Goal: Task Accomplishment & Management: Complete application form

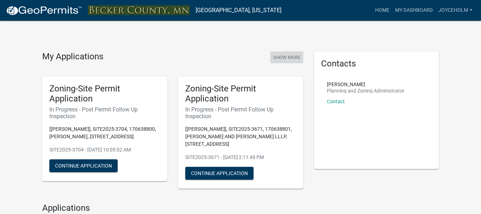
click at [284, 58] on button "Show More" at bounding box center [286, 58] width 33 height 12
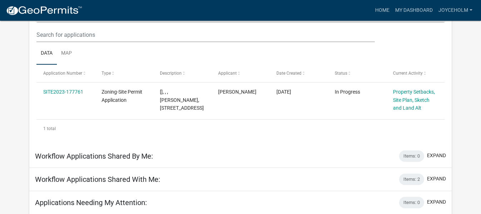
scroll to position [107, 0]
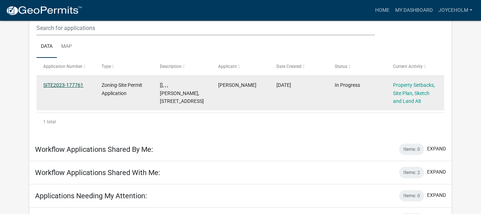
click at [54, 82] on link "SITE2023-177761" at bounding box center [63, 85] width 40 height 6
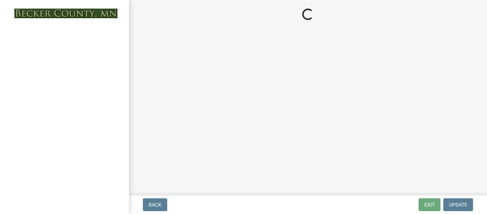
select select "7b13c63f-e699-4112-b373-98fbd28ec536"
select select "72aa7f8a-3d0d-4033-a0bc-c9a2c343b83f"
select select "b56a4575-9846-47cf-8067-c59a4853da22"
select select "12f785fb-c378-4b18-841c-21c73dc99083"
select select "e8ab2dc3-aa3f-46f3-9b4a-37eb25ad84af"
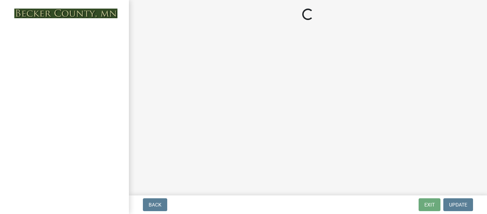
select select "27b2a8b4-abf6-463e-8c0c-7c5d2b4fe26f"
select select "5ad4ab64-b44e-481c-9000-9e5907aa74e1"
select select "3ef6ed64-418f-4dfa-9020-48b6b52c6910"
select select "c8b8ea71-7088-4e87-a493-7bc88cc2835b"
select select "133211ff-91ce-4a0a-9235-b48a7e2069a0"
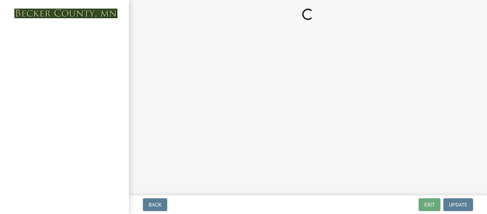
select select "19d13e65-c93d-443e-910a-7a17299544cc"
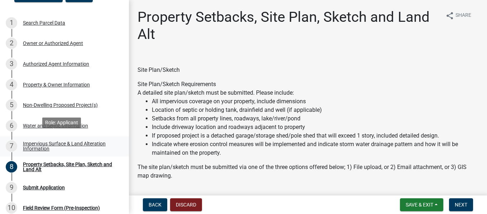
scroll to position [72, 0]
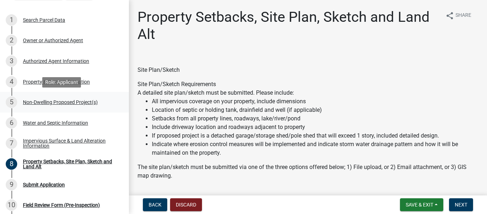
click at [43, 102] on div "Non-Dwelling Proposed Project(s)" at bounding box center [60, 102] width 75 height 5
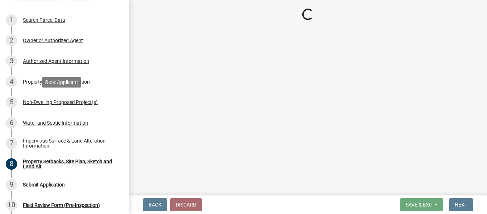
select select "273652f8-2357-47c0-90cc-77e373caeeb7"
select select "68d85482-c11a-4398-9267-999385c995bf"
select select "c901b724-8e9a-499b-811d-f72064c7192a"
select select "d5258256-81e9-4688-bc84-b01445ee29b6"
select select "631cb132-8247-428e-8497-89422107eaf4"
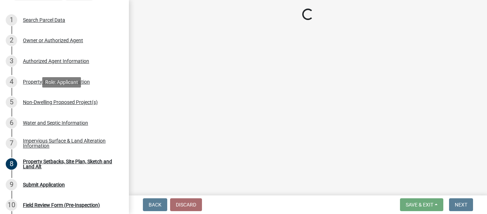
select select "00898f61-7ba8-49f3-9ca7-7e396e8a7c45"
select select "3526a977-e5c0-413b-9aee-5386825caf5f"
select select "0b95150f-8a95-4167-ad09-740df48873bc"
select select "e62d2446-d9c7-4970-9fab-0f1dd7e821ee"
select select "a7383203-7c65-42b7-93a7-fe526d73266a"
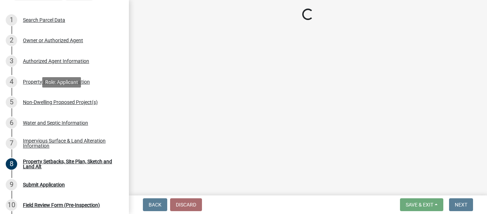
select select "e7c102df-bb25-48e4-a306-d740a3d6a2ce"
select select "44b5dfa8-51a9-49f5-9ebb-999dc612c890"
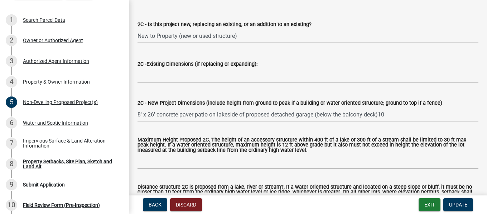
scroll to position [1181, 0]
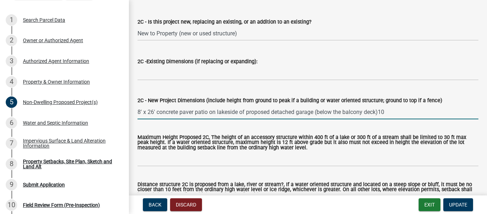
click at [396, 114] on input "8' x 26' concrete paver patio on lakeside of proposed detached garage (below th…" at bounding box center [307, 112] width 341 height 15
click at [316, 114] on input "8' x 26' concrete paver patio on lakeside of proposed detached garage (below th…" at bounding box center [307, 112] width 341 height 15
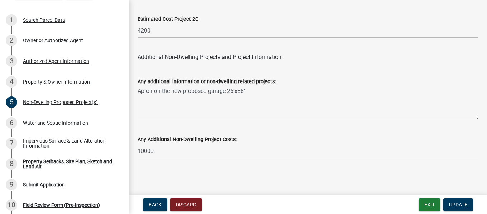
scroll to position [1552, 0]
type input "8' x 26' concrete paver patio on lakeside of proposed detached garage (will be …"
click at [453, 202] on span "Update" at bounding box center [458, 205] width 18 height 6
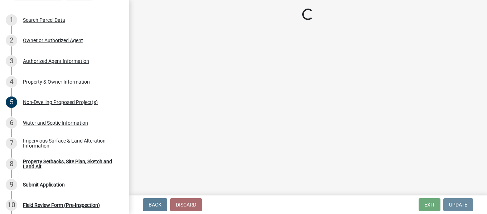
scroll to position [0, 0]
select select "7b13c63f-e699-4112-b373-98fbd28ec536"
select select "72aa7f8a-3d0d-4033-a0bc-c9a2c343b83f"
select select "b56a4575-9846-47cf-8067-c59a4853da22"
select select "12f785fb-c378-4b18-841c-21c73dc99083"
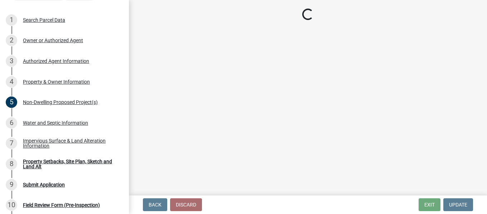
select select "e8ab2dc3-aa3f-46f3-9b4a-37eb25ad84af"
select select "27b2a8b4-abf6-463e-8c0c-7c5d2b4fe26f"
select select "5ad4ab64-b44e-481c-9000-9e5907aa74e1"
select select "3ef6ed64-418f-4dfa-9020-48b6b52c6910"
select select "c8b8ea71-7088-4e87-a493-7bc88cc2835b"
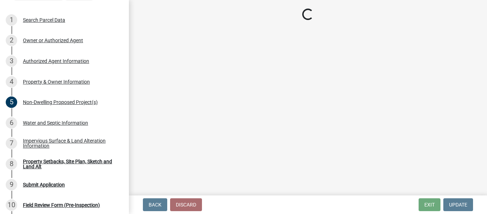
select select "133211ff-91ce-4a0a-9235-b48a7e2069a0"
select select "19d13e65-c93d-443e-910a-7a17299544cc"
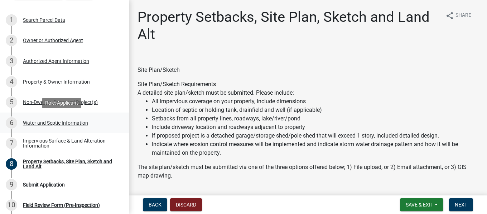
click at [52, 121] on div "Water and Septic Information" at bounding box center [55, 123] width 65 height 5
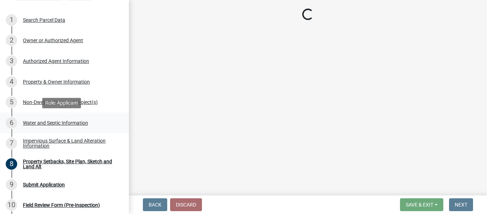
select select "9c51a48b-0bee-4836-8d5c-beab6e77ad2a"
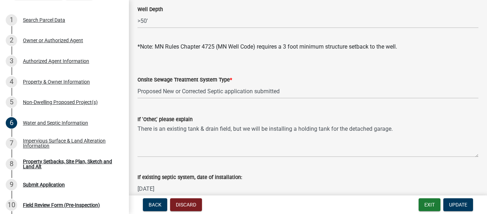
scroll to position [107, 0]
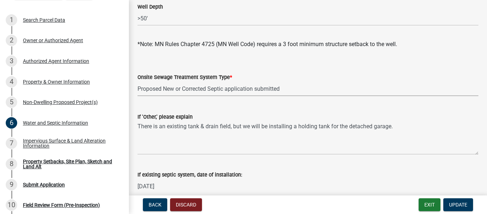
click at [211, 92] on select "Select Item... No existing or proposed septic Proposed New or Corrected Septic …" at bounding box center [307, 89] width 341 height 15
click at [137, 82] on select "Select Item... No existing or proposed septic Proposed New or Corrected Septic …" at bounding box center [307, 89] width 341 height 15
select select "25b8aef2-9eed-4c0f-8836-08d4b8d082b1"
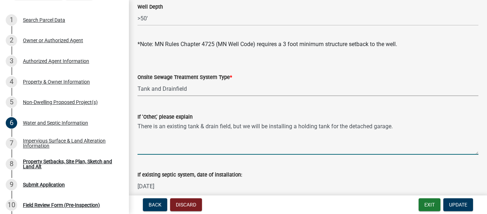
click at [186, 130] on textarea "There is an existing tank & drain field, but we will be installing a holding ta…" at bounding box center [307, 138] width 341 height 34
drag, startPoint x: 395, startPoint y: 124, endPoint x: 117, endPoint y: 141, distance: 278.8
click at [117, 141] on div "Zoning-Site Permit Application SITE2023-177761 View Summary Notes 1 Search Parc…" at bounding box center [243, 107] width 487 height 214
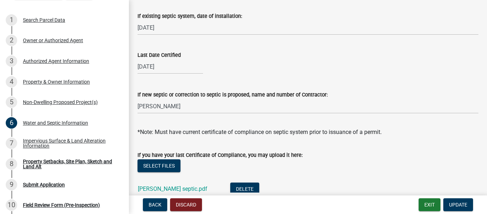
scroll to position [286, 0]
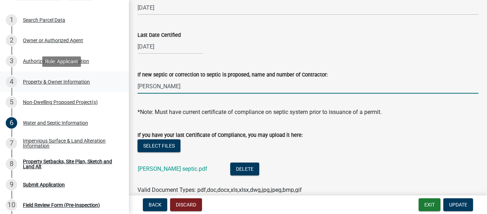
drag, startPoint x: 111, startPoint y: 88, endPoint x: 83, endPoint y: 88, distance: 27.5
click at [83, 88] on div "Zoning-Site Permit Application SITE2023-177761 View Summary Notes 1 Search Parc…" at bounding box center [243, 107] width 487 height 214
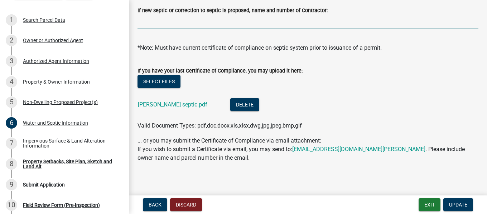
scroll to position [354, 0]
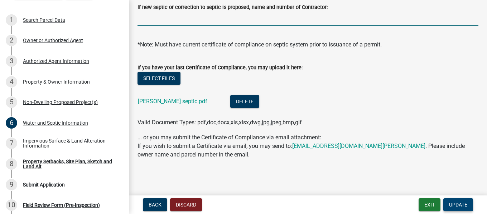
click at [464, 205] on span "Update" at bounding box center [458, 205] width 18 height 6
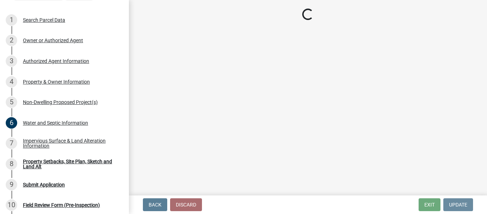
scroll to position [0, 0]
select select "7b13c63f-e699-4112-b373-98fbd28ec536"
select select "72aa7f8a-3d0d-4033-a0bc-c9a2c343b83f"
select select "b56a4575-9846-47cf-8067-c59a4853da22"
select select "12f785fb-c378-4b18-841c-21c73dc99083"
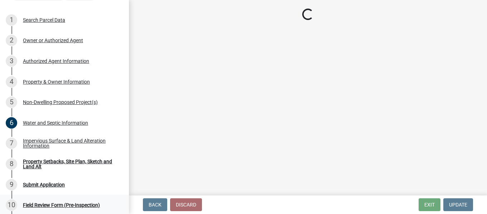
select select "e8ab2dc3-aa3f-46f3-9b4a-37eb25ad84af"
select select "27b2a8b4-abf6-463e-8c0c-7c5d2b4fe26f"
select select "5ad4ab64-b44e-481c-9000-9e5907aa74e1"
select select "3ef6ed64-418f-4dfa-9020-48b6b52c6910"
select select "c8b8ea71-7088-4e87-a493-7bc88cc2835b"
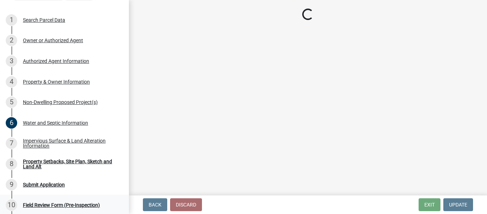
select select "133211ff-91ce-4a0a-9235-b48a7e2069a0"
select select "19d13e65-c93d-443e-910a-7a17299544cc"
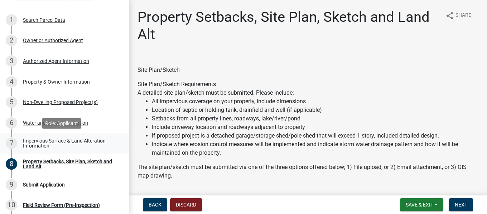
click at [65, 139] on div "Impervious Surface & Land Alteration Information" at bounding box center [70, 143] width 94 height 10
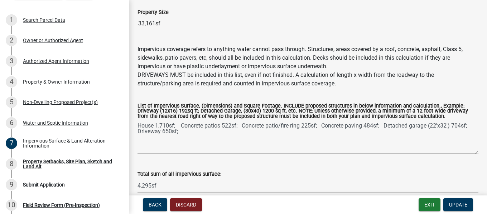
scroll to position [72, 0]
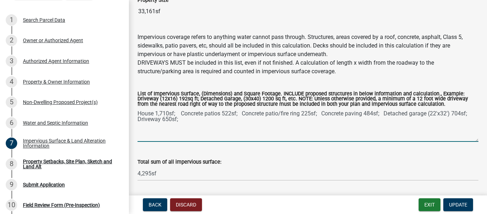
click at [239, 116] on textarea "House 1,710sf; Concrete patios 522sf; Concrete patio/fire ring 225sf; Concrete …" at bounding box center [307, 125] width 341 height 34
drag, startPoint x: 323, startPoint y: 114, endPoint x: 264, endPoint y: 112, distance: 58.7
click at [264, 112] on textarea "House 1,710sf; Concrete patio/fire ring 225sf; Concrete paving 484sf; Detached …" at bounding box center [307, 125] width 341 height 34
drag, startPoint x: 354, startPoint y: 112, endPoint x: 269, endPoint y: 112, distance: 84.4
click at [269, 112] on textarea "House 1,710sf; Concrete patio/fire ring 225sf; Detached garage (22'x32') 704sf;…" at bounding box center [307, 125] width 341 height 34
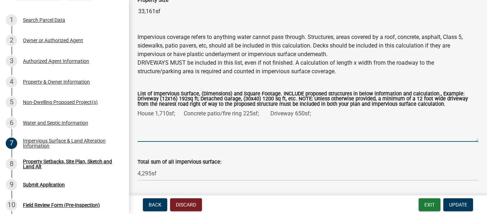
click at [316, 109] on textarea "House 1,710sf; Concrete patio/fire ring 225sf; Driveway 650sf;" at bounding box center [307, 125] width 341 height 34
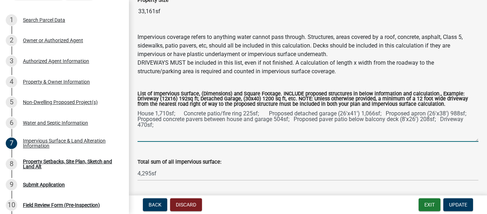
type textarea "House 1,710sf; Concrete patio/fire ring 225sf; Proposed detached garage (26'x41…"
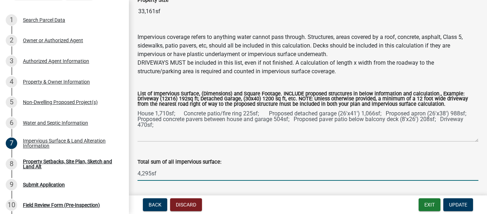
click at [151, 176] on input "4,295sf" at bounding box center [307, 173] width 341 height 15
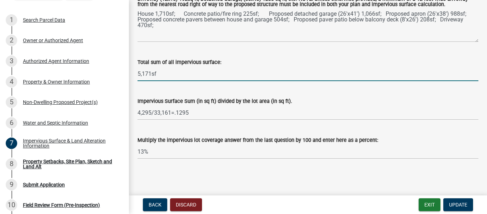
type input "5,171sf"
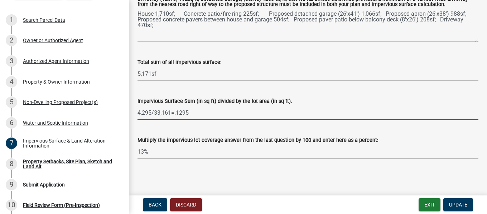
click at [152, 113] on input "4,295/33,161=.1295" at bounding box center [307, 113] width 341 height 15
click at [196, 115] on input "5,171/33,161=.1295" at bounding box center [307, 113] width 341 height 15
type input "5,171/33,161=.1559"
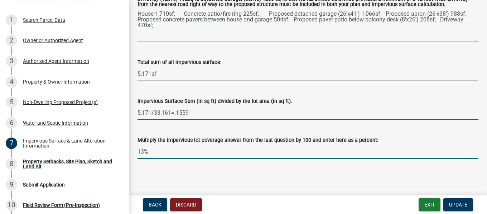
click at [155, 153] on input "13%" at bounding box center [307, 152] width 341 height 15
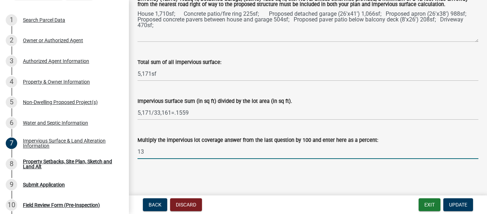
type input "1"
type input "15.6%"
click at [457, 204] on span "Update" at bounding box center [458, 205] width 18 height 6
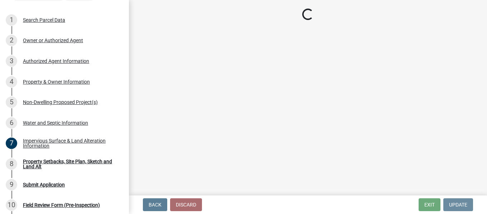
scroll to position [0, 0]
click at [33, 161] on div "Property Setbacks, Site Plan, Sketch and Land Alt" at bounding box center [70, 164] width 94 height 10
select select "7b13c63f-e699-4112-b373-98fbd28ec536"
select select "72aa7f8a-3d0d-4033-a0bc-c9a2c343b83f"
select select "b56a4575-9846-47cf-8067-c59a4853da22"
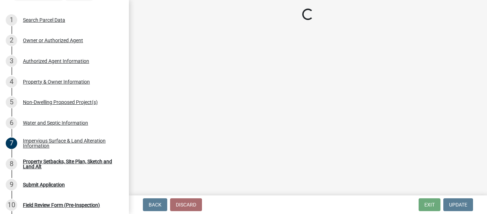
select select "12f785fb-c378-4b18-841c-21c73dc99083"
select select "e8ab2dc3-aa3f-46f3-9b4a-37eb25ad84af"
select select "27b2a8b4-abf6-463e-8c0c-7c5d2b4fe26f"
select select "5ad4ab64-b44e-481c-9000-9e5907aa74e1"
select select "3ef6ed64-418f-4dfa-9020-48b6b52c6910"
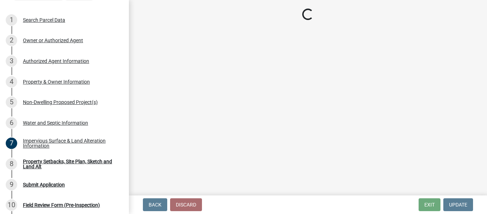
select select "c8b8ea71-7088-4e87-a493-7bc88cc2835b"
select select "133211ff-91ce-4a0a-9235-b48a7e2069a0"
select select "19d13e65-c93d-443e-910a-7a17299544cc"
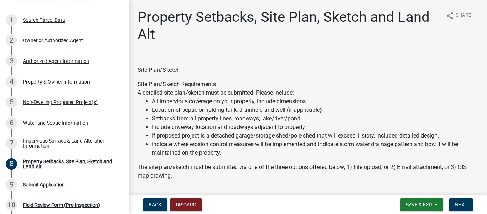
select select "7b13c63f-e699-4112-b373-98fbd28ec536"
select select "72aa7f8a-3d0d-4033-a0bc-c9a2c343b83f"
select select "b56a4575-9846-47cf-8067-c59a4853da22"
select select "12f785fb-c378-4b18-841c-21c73dc99083"
select select "e8ab2dc3-aa3f-46f3-9b4a-37eb25ad84af"
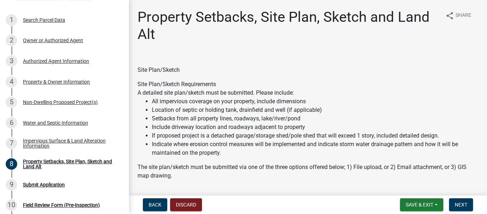
select select "27b2a8b4-abf6-463e-8c0c-7c5d2b4fe26f"
select select "5ad4ab64-b44e-481c-9000-9e5907aa74e1"
select select "3ef6ed64-418f-4dfa-9020-48b6b52c6910"
select select "c8b8ea71-7088-4e87-a493-7bc88cc2835b"
select select "133211ff-91ce-4a0a-9235-b48a7e2069a0"
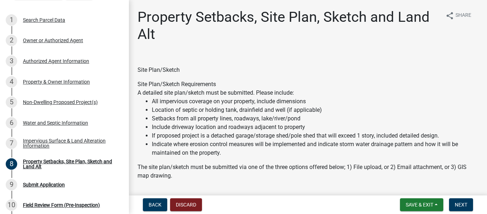
select select "19d13e65-c93d-443e-910a-7a17299544cc"
click at [49, 142] on div "Impervious Surface & Land Alteration Information" at bounding box center [70, 143] width 94 height 10
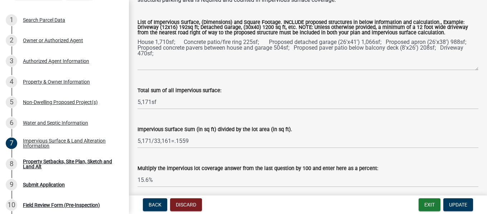
scroll to position [172, 0]
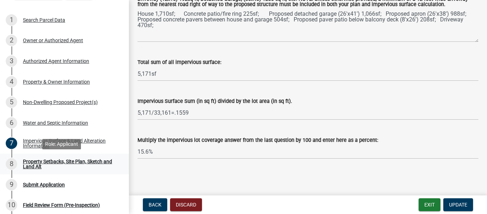
click at [46, 163] on div "Property Setbacks, Site Plan, Sketch and Land Alt" at bounding box center [70, 164] width 94 height 10
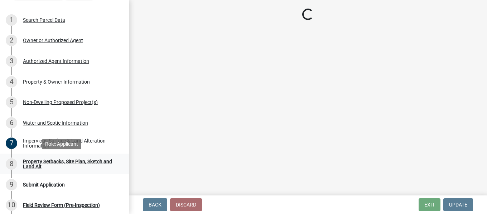
scroll to position [0, 0]
select select "7b13c63f-e699-4112-b373-98fbd28ec536"
select select "72aa7f8a-3d0d-4033-a0bc-c9a2c343b83f"
select select "b56a4575-9846-47cf-8067-c59a4853da22"
select select "12f785fb-c378-4b18-841c-21c73dc99083"
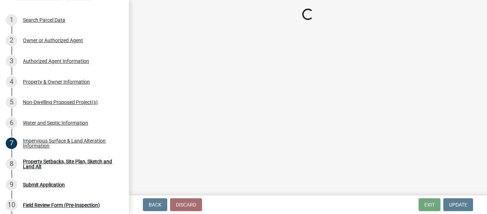
select select "e8ab2dc3-aa3f-46f3-9b4a-37eb25ad84af"
select select "27b2a8b4-abf6-463e-8c0c-7c5d2b4fe26f"
select select "5ad4ab64-b44e-481c-9000-9e5907aa74e1"
select select "3ef6ed64-418f-4dfa-9020-48b6b52c6910"
select select "c8b8ea71-7088-4e87-a493-7bc88cc2835b"
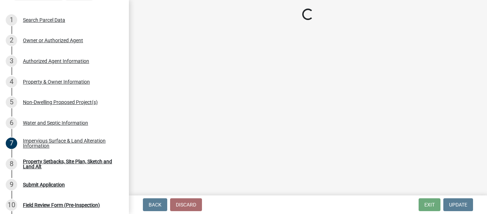
select select "133211ff-91ce-4a0a-9235-b48a7e2069a0"
select select "19d13e65-c93d-443e-910a-7a17299544cc"
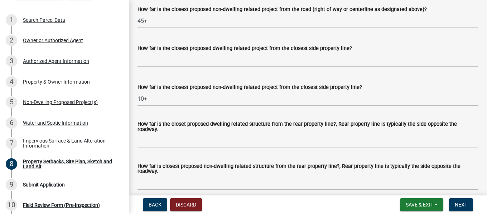
scroll to position [1538, 0]
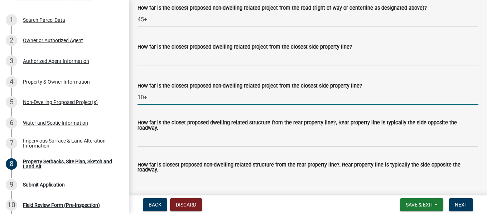
click at [157, 105] on input "10+" at bounding box center [307, 97] width 341 height 15
type input "1"
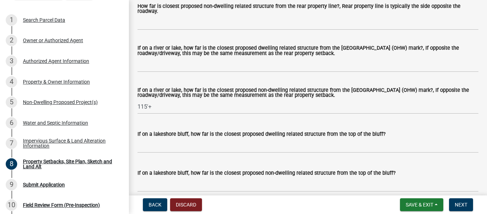
scroll to position [1717, 0]
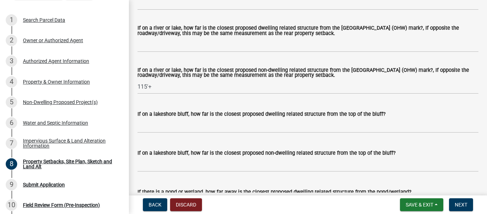
type input "15'"
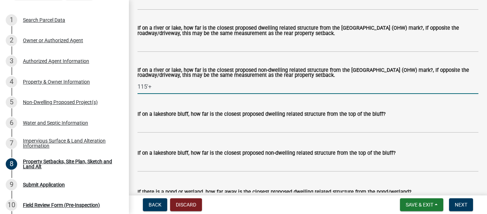
click at [169, 94] on input "115'+" at bounding box center [307, 86] width 341 height 15
type input "1"
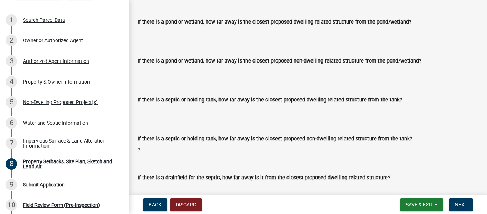
scroll to position [1932, 0]
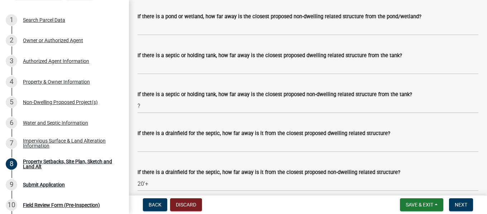
type input "108'"
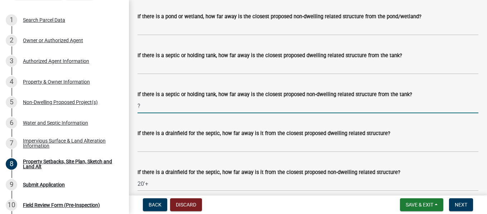
click at [157, 113] on input "?" at bounding box center [307, 106] width 341 height 15
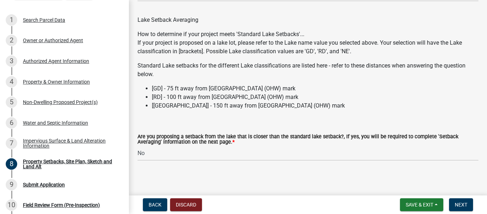
scroll to position [2250, 0]
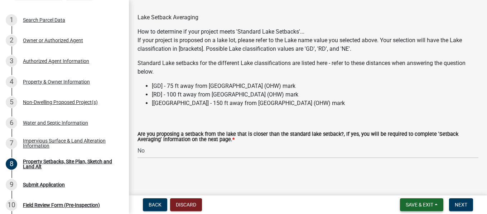
type input "10'+"
click at [415, 204] on span "Save & Exit" at bounding box center [419, 205] width 28 height 6
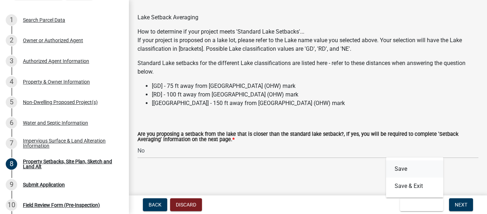
click at [419, 166] on button "Save" at bounding box center [414, 169] width 57 height 17
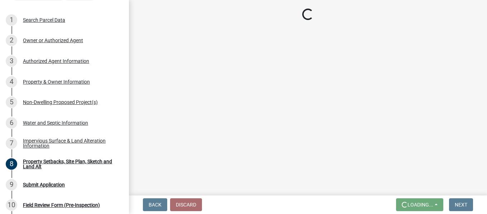
scroll to position [0, 0]
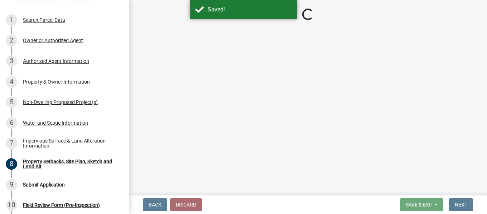
select select "7b13c63f-e699-4112-b373-98fbd28ec536"
select select "72aa7f8a-3d0d-4033-a0bc-c9a2c343b83f"
select select "b56a4575-9846-47cf-8067-c59a4853da22"
select select "12f785fb-c378-4b18-841c-21c73dc99083"
select select "e8ab2dc3-aa3f-46f3-9b4a-37eb25ad84af"
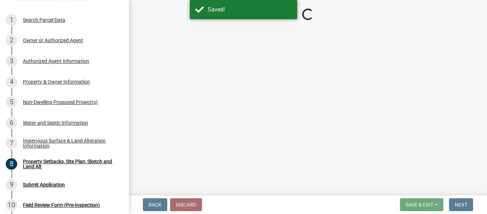
select select "27b2a8b4-abf6-463e-8c0c-7c5d2b4fe26f"
select select "5ad4ab64-b44e-481c-9000-9e5907aa74e1"
select select "3ef6ed64-418f-4dfa-9020-48b6b52c6910"
select select "c8b8ea71-7088-4e87-a493-7bc88cc2835b"
select select "133211ff-91ce-4a0a-9235-b48a7e2069a0"
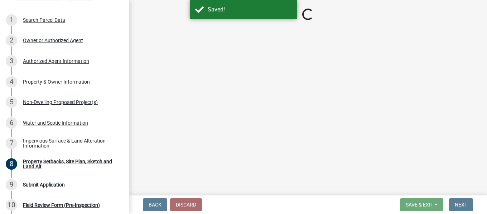
select select "19d13e65-c93d-443e-910a-7a17299544cc"
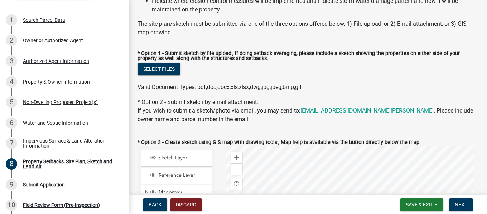
scroll to position [143, 0]
click at [429, 206] on span "Save & Exit" at bounding box center [419, 205] width 28 height 6
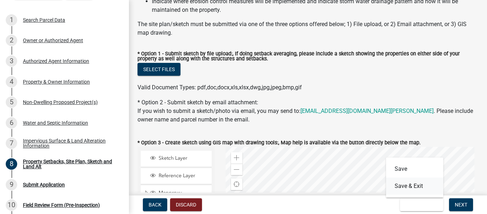
click at [419, 184] on button "Save & Exit" at bounding box center [414, 186] width 57 height 17
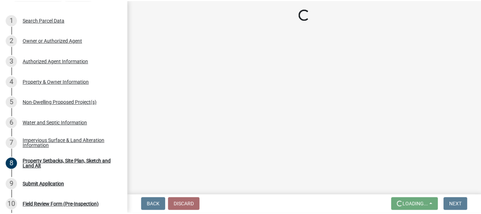
scroll to position [0, 0]
